Goal: Information Seeking & Learning: Find specific fact

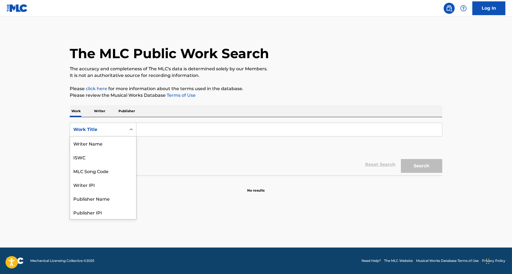
scroll to position [28, 0]
click at [119, 125] on div "Work Title" at bounding box center [98, 129] width 56 height 10
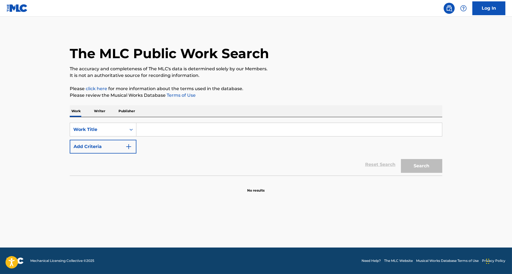
click at [158, 132] on input "Search Form" at bounding box center [289, 129] width 306 height 13
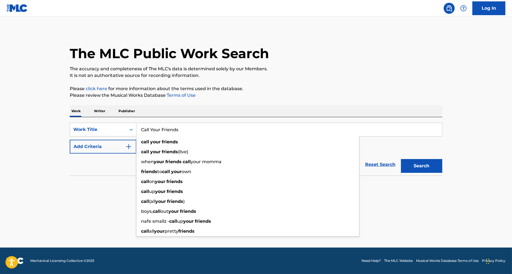
type input "Call Your Friends"
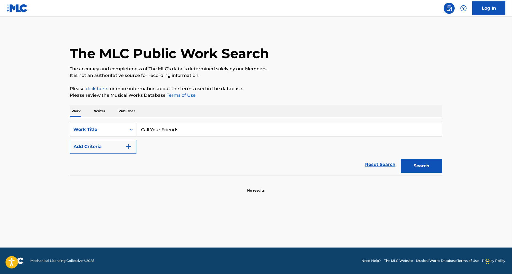
click at [431, 164] on button "Search" at bounding box center [421, 166] width 41 height 14
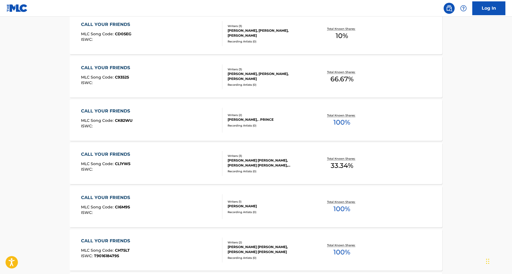
scroll to position [0, 0]
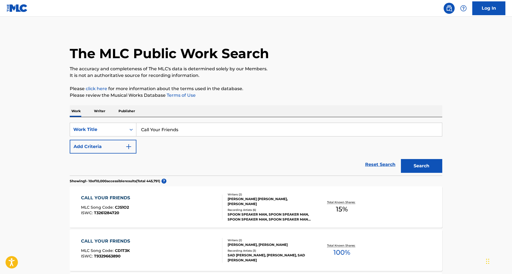
click at [96, 148] on button "Add Criteria" at bounding box center [103, 147] width 67 height 14
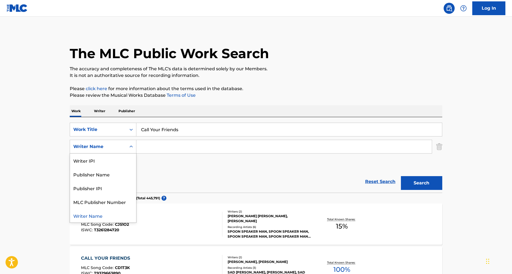
click at [109, 149] on div "Writer Name" at bounding box center [98, 146] width 50 height 7
click at [107, 214] on div "Writer Name" at bounding box center [103, 216] width 66 height 14
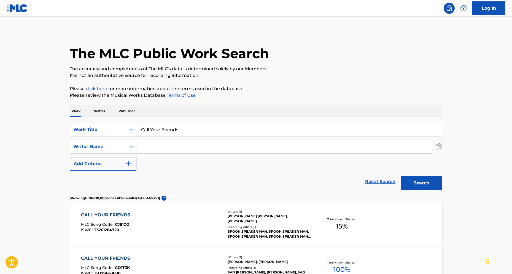
click at [268, 145] on input "Search Form" at bounding box center [283, 146] width 295 height 13
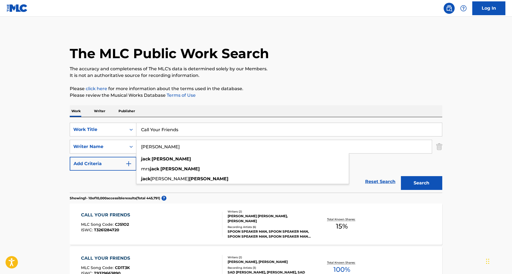
type input "[PERSON_NAME]"
click at [401, 176] on button "Search" at bounding box center [421, 183] width 41 height 14
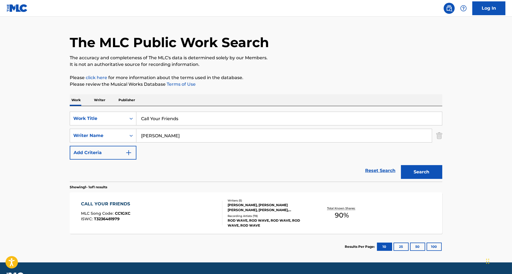
scroll to position [13, 0]
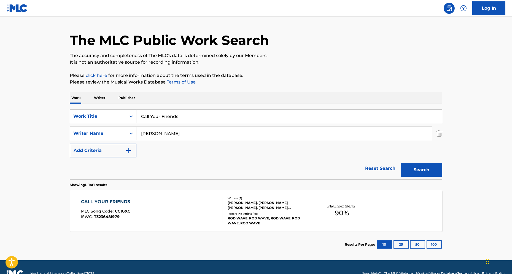
click at [196, 212] on div "CALL YOUR FRIENDS MLC Song Code : CC1GXC ISWC : T3236481979" at bounding box center [152, 210] width 142 height 25
